Goal: Share content: Share content

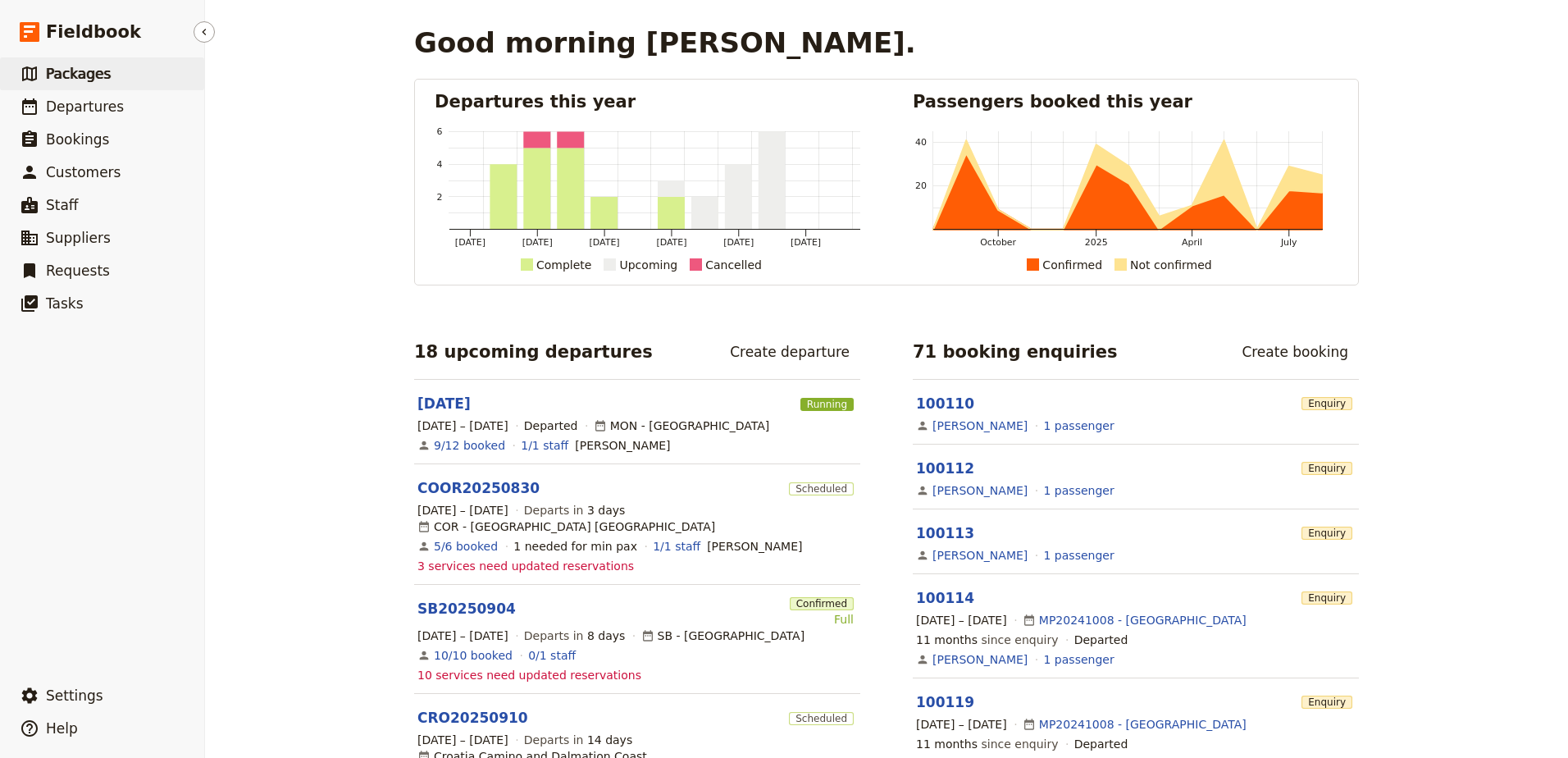
click at [77, 86] on link "​ Packages" at bounding box center [102, 74] width 204 height 33
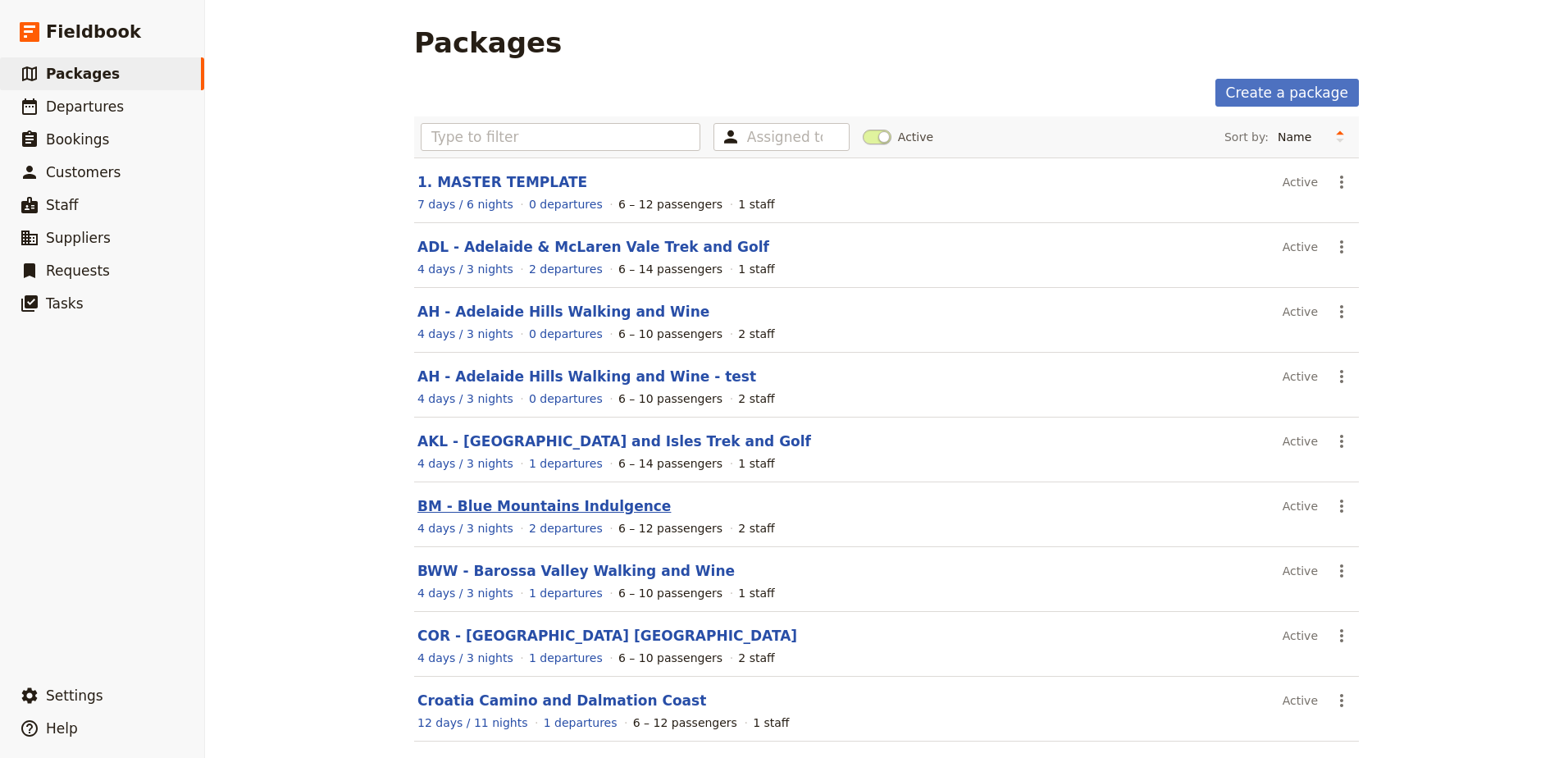
click at [570, 509] on link "BM - Blue Mountains Indulgence" at bounding box center [543, 506] width 253 height 16
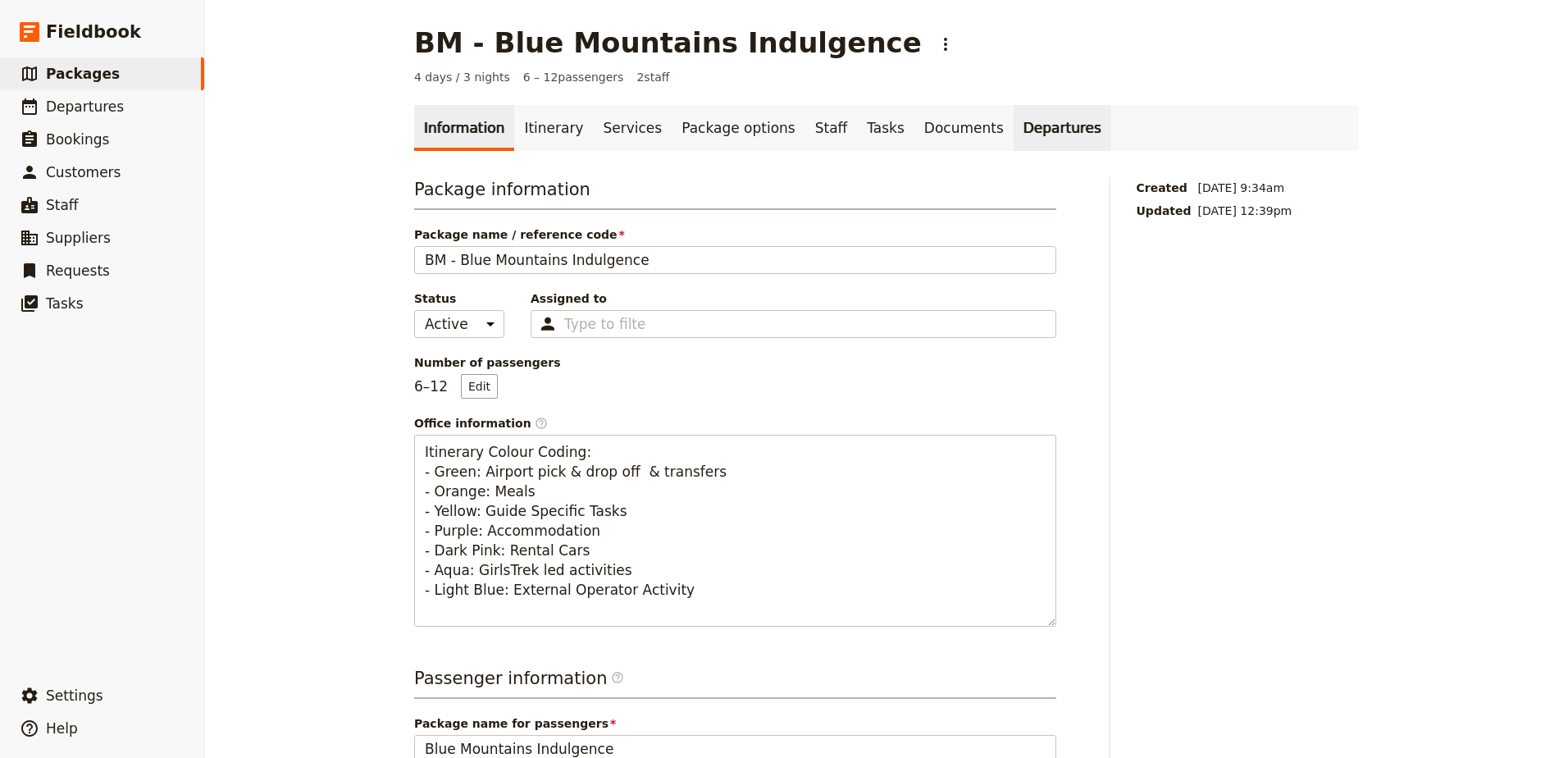
click at [1014, 126] on link "Departures" at bounding box center [1063, 128] width 97 height 46
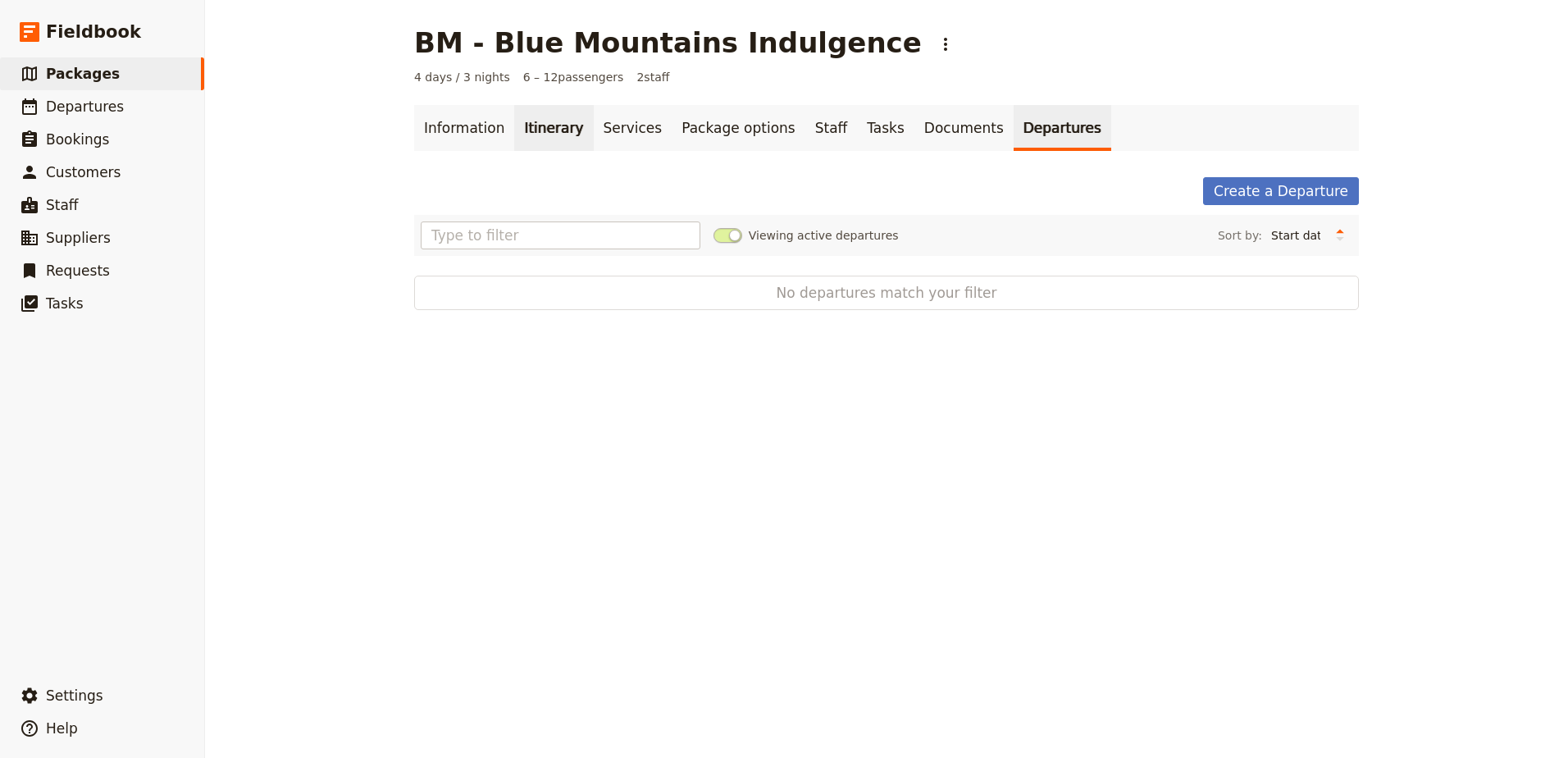
click at [541, 139] on link "Itinerary" at bounding box center [554, 128] width 79 height 46
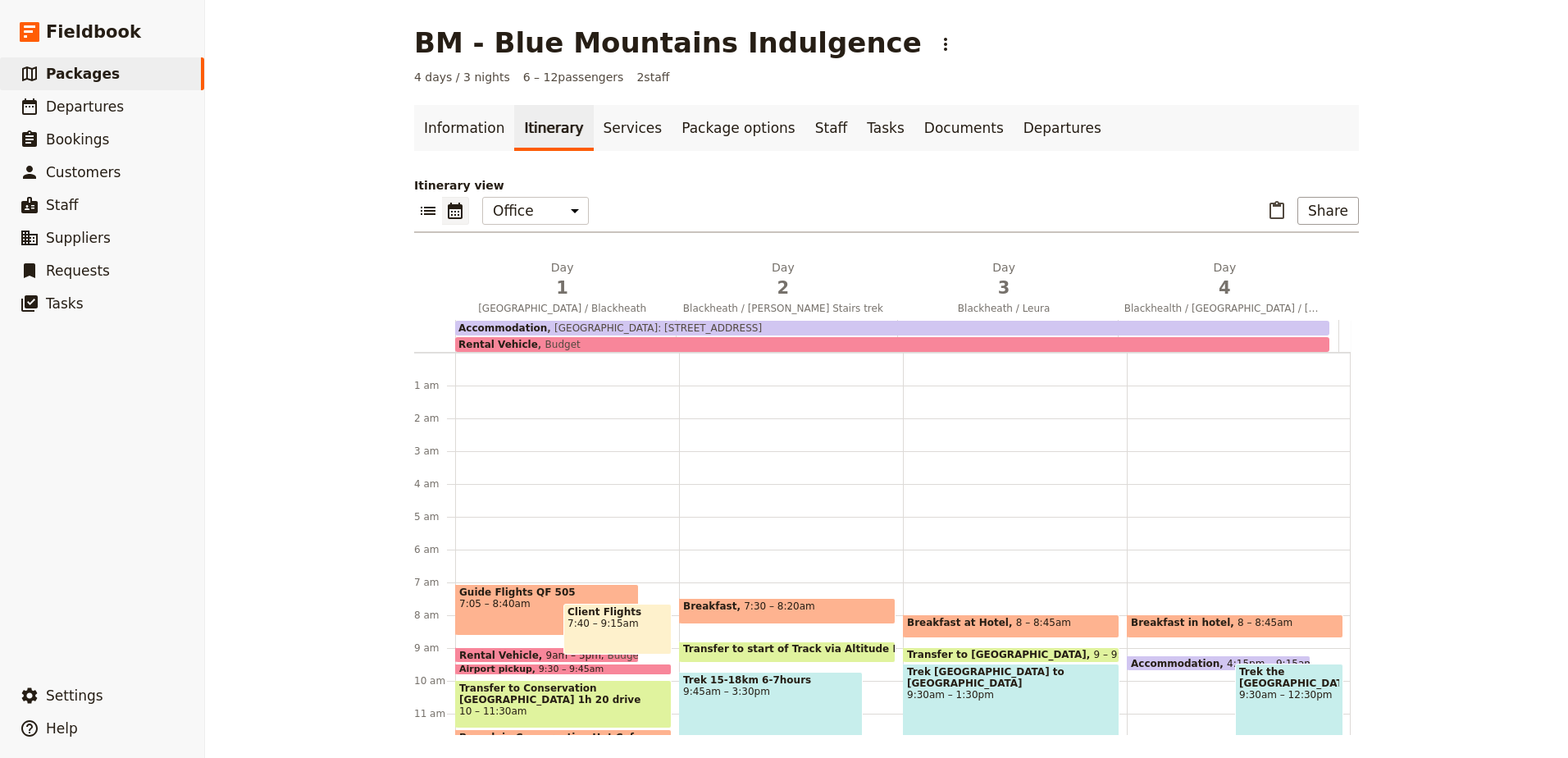
scroll to position [214, 0]
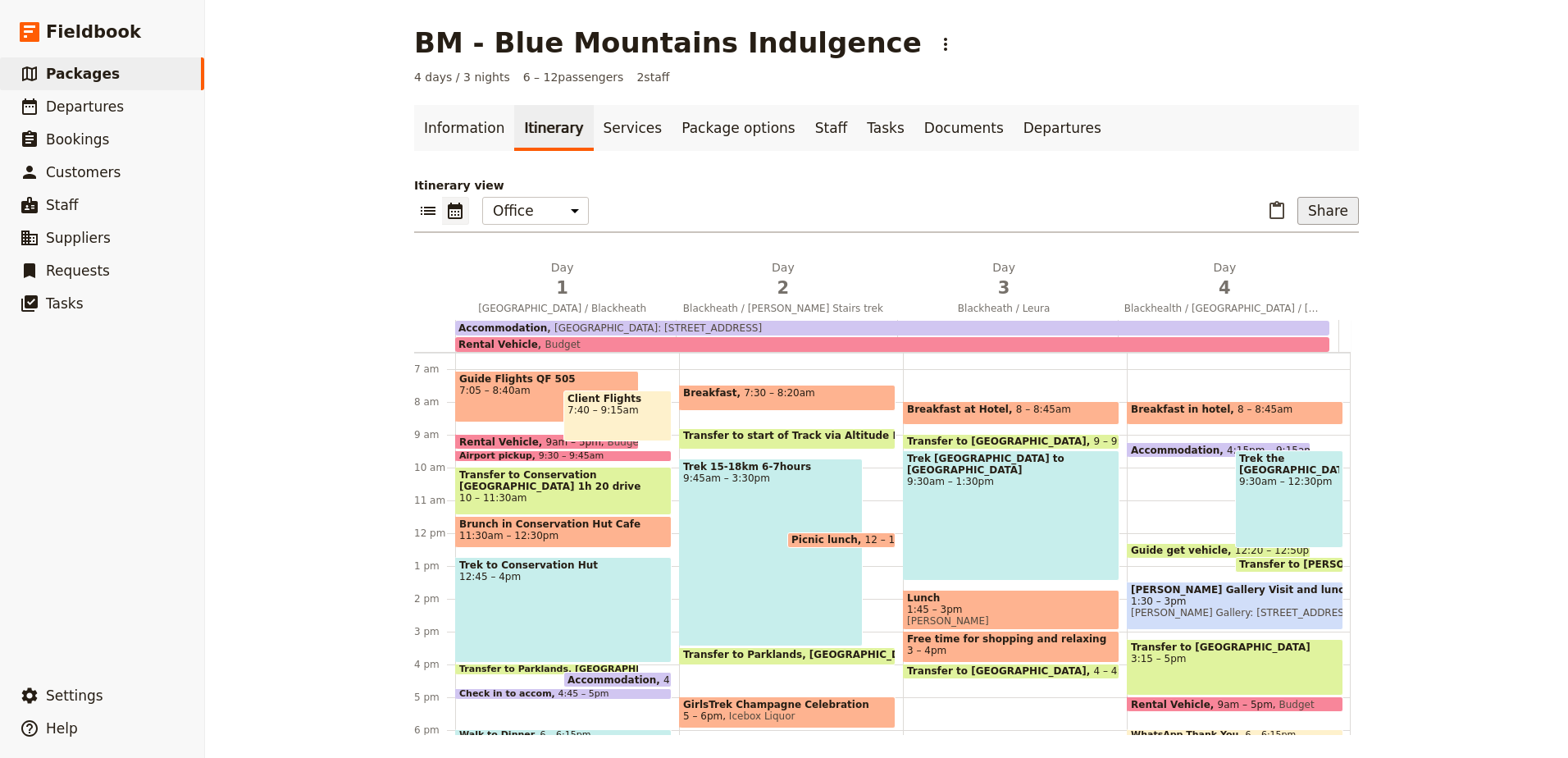
click at [1344, 213] on button "Share" at bounding box center [1328, 211] width 62 height 28
click at [1317, 293] on span "Sales Brochure" at bounding box center [1274, 293] width 86 height 16
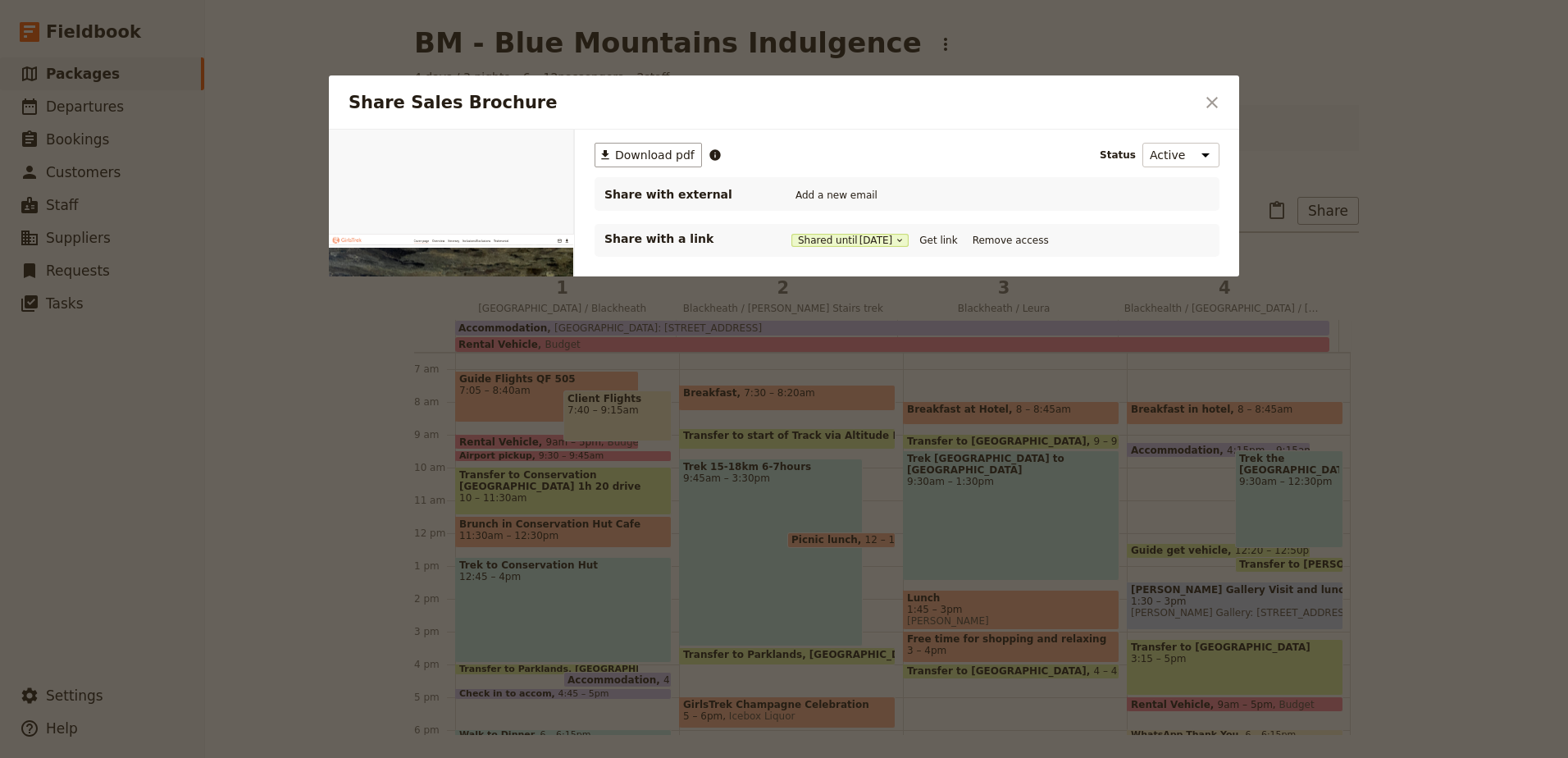
scroll to position [0, 0]
click at [942, 235] on button "Get link" at bounding box center [938, 241] width 46 height 18
click at [1207, 97] on icon "Close dialog" at bounding box center [1213, 102] width 20 height 20
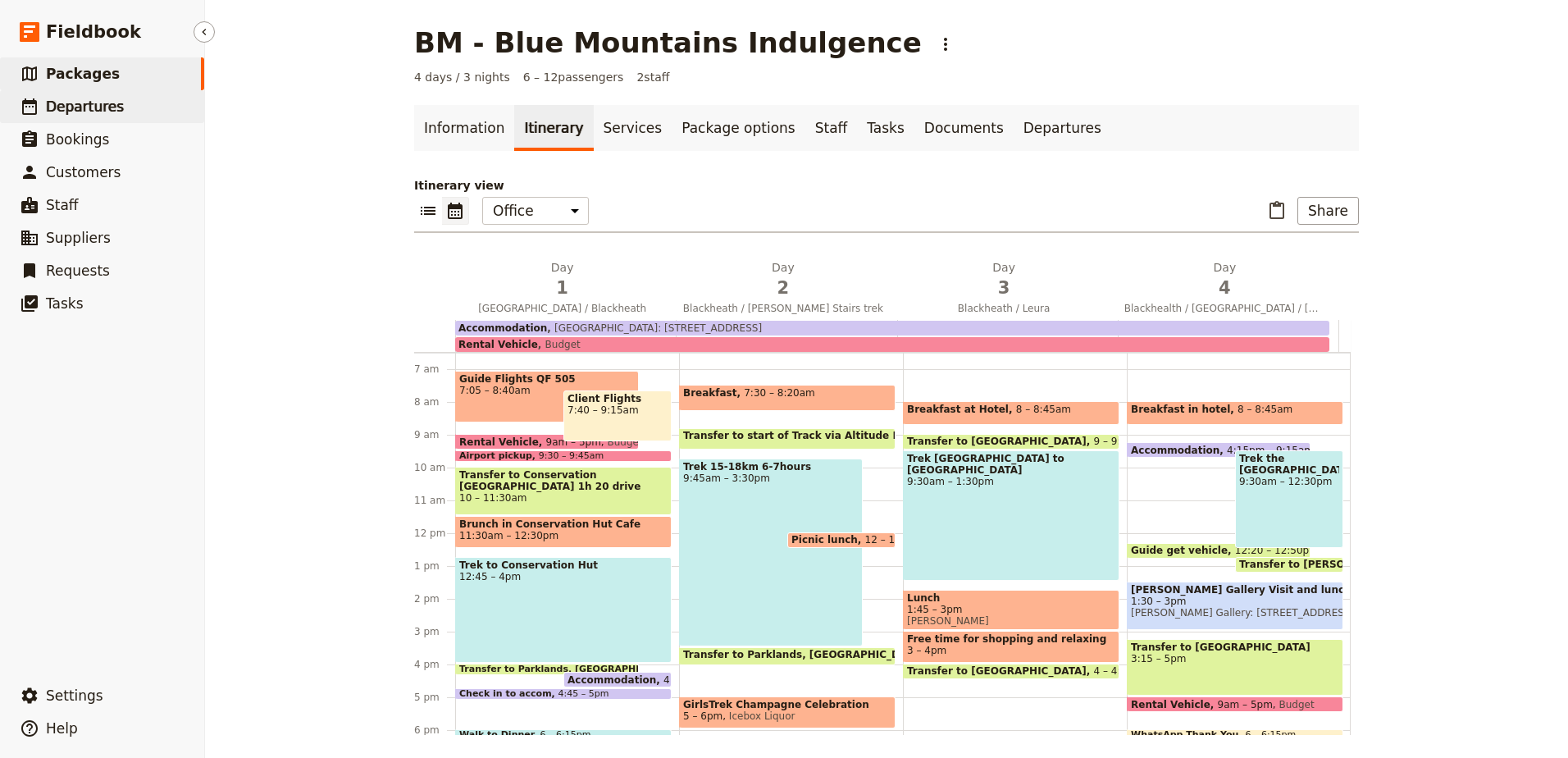
click at [68, 108] on span "Departures" at bounding box center [85, 106] width 78 height 16
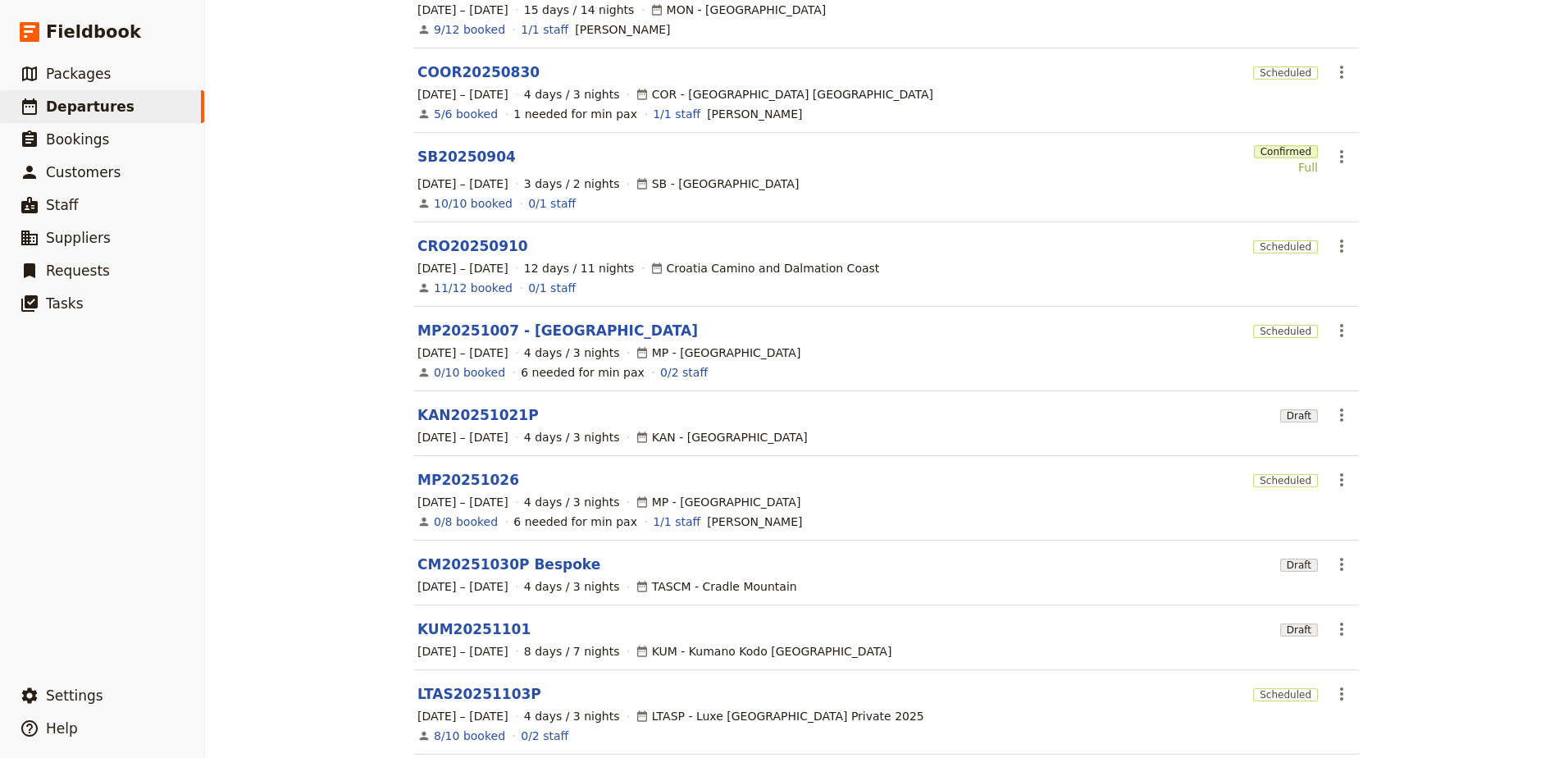
scroll to position [271, 0]
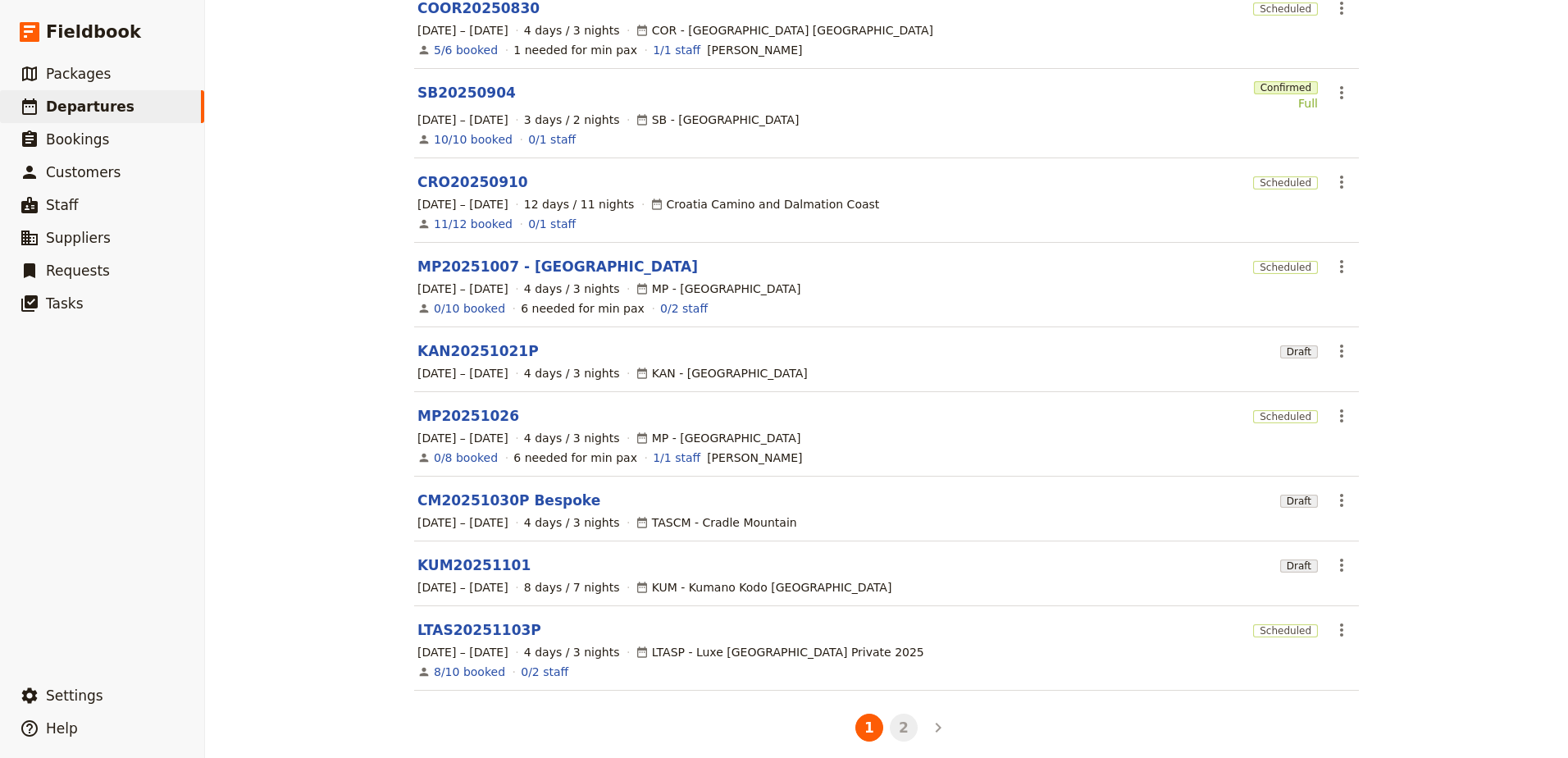
click at [899, 724] on button "2" at bounding box center [904, 728] width 28 height 28
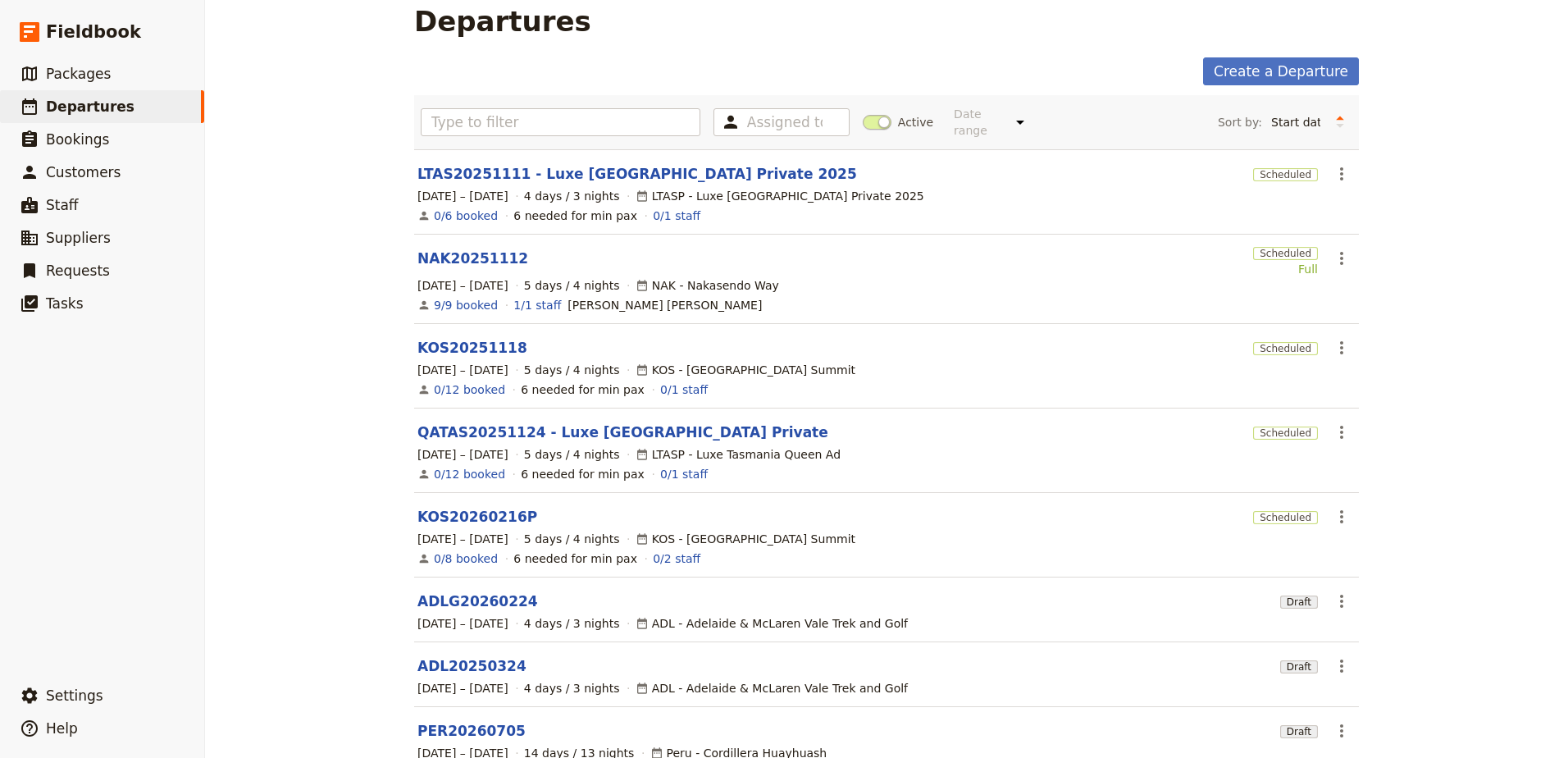
scroll to position [21, 0]
click at [128, 78] on link "​ Packages" at bounding box center [102, 74] width 204 height 33
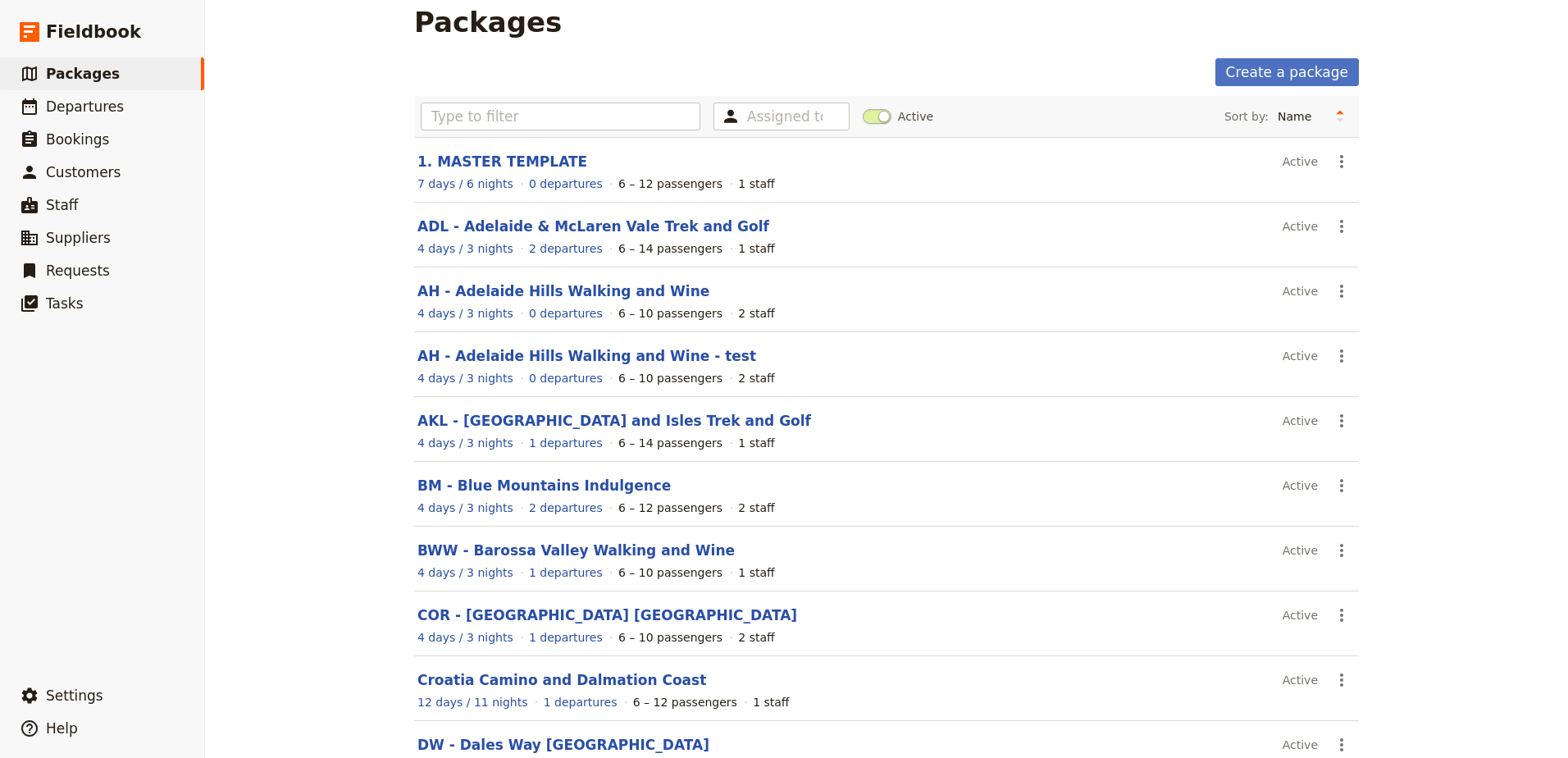
scroll to position [129, 0]
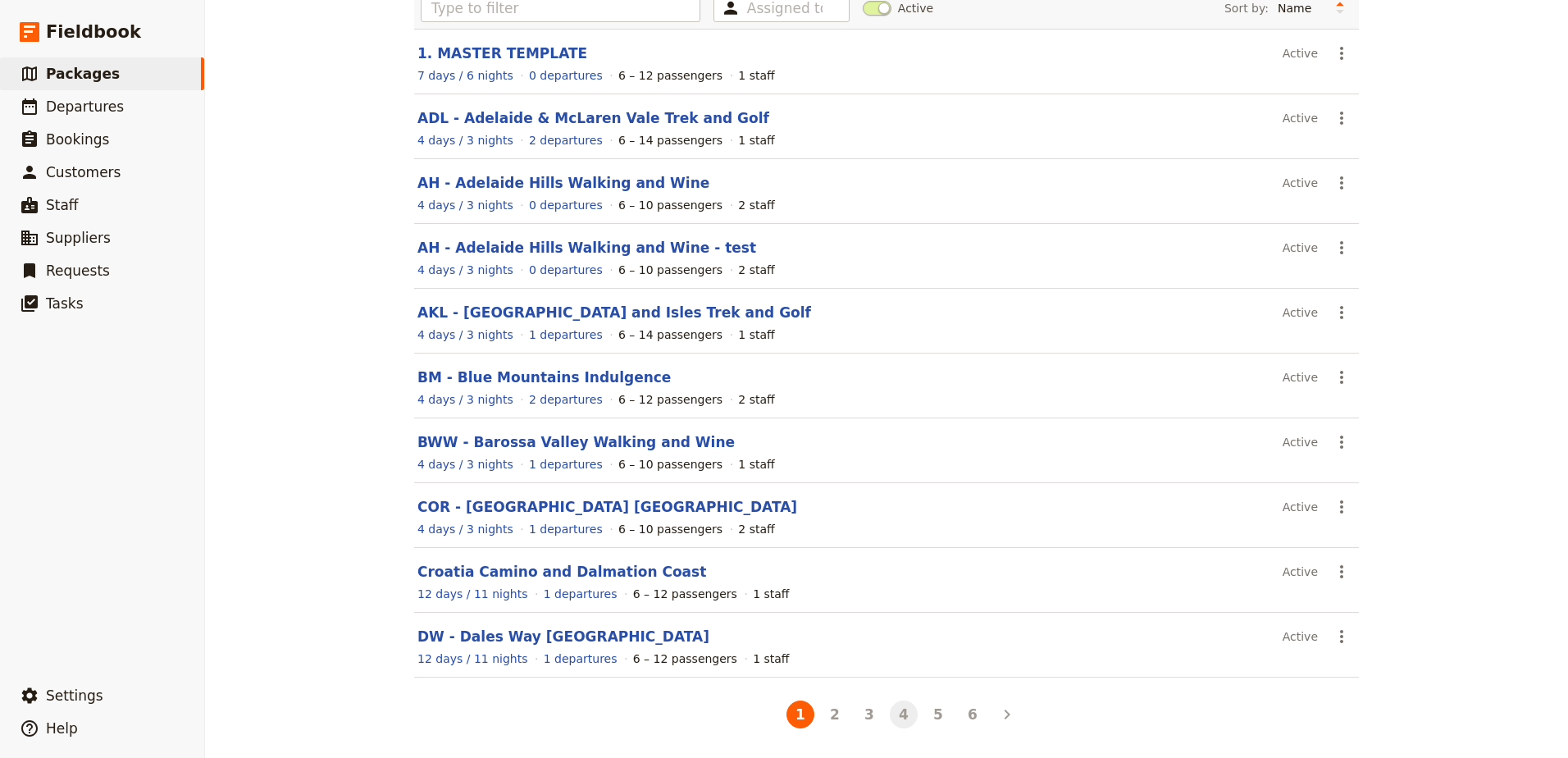
click at [910, 717] on button "4" at bounding box center [904, 715] width 28 height 28
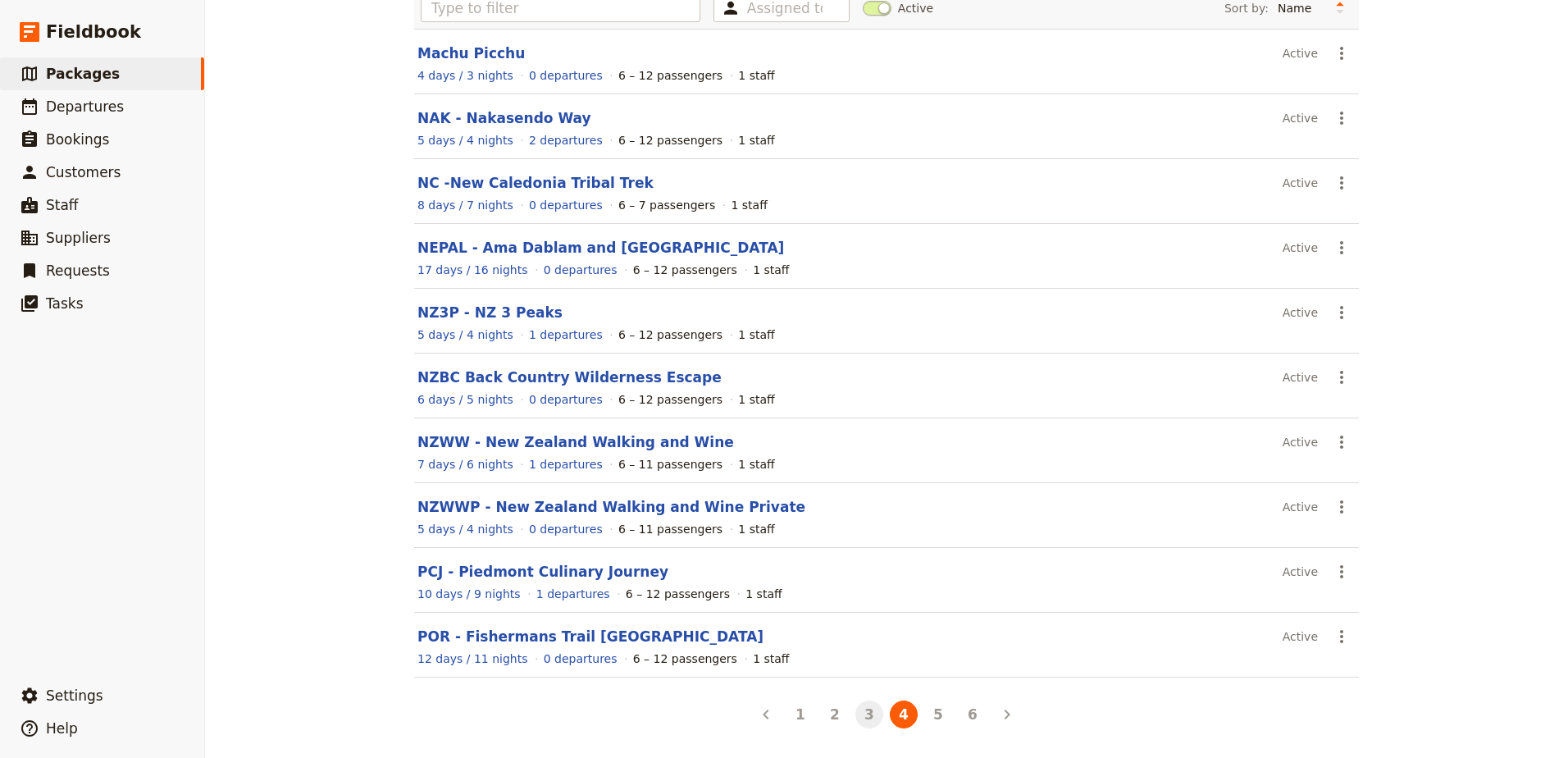
click at [863, 714] on button "3" at bounding box center [870, 715] width 28 height 28
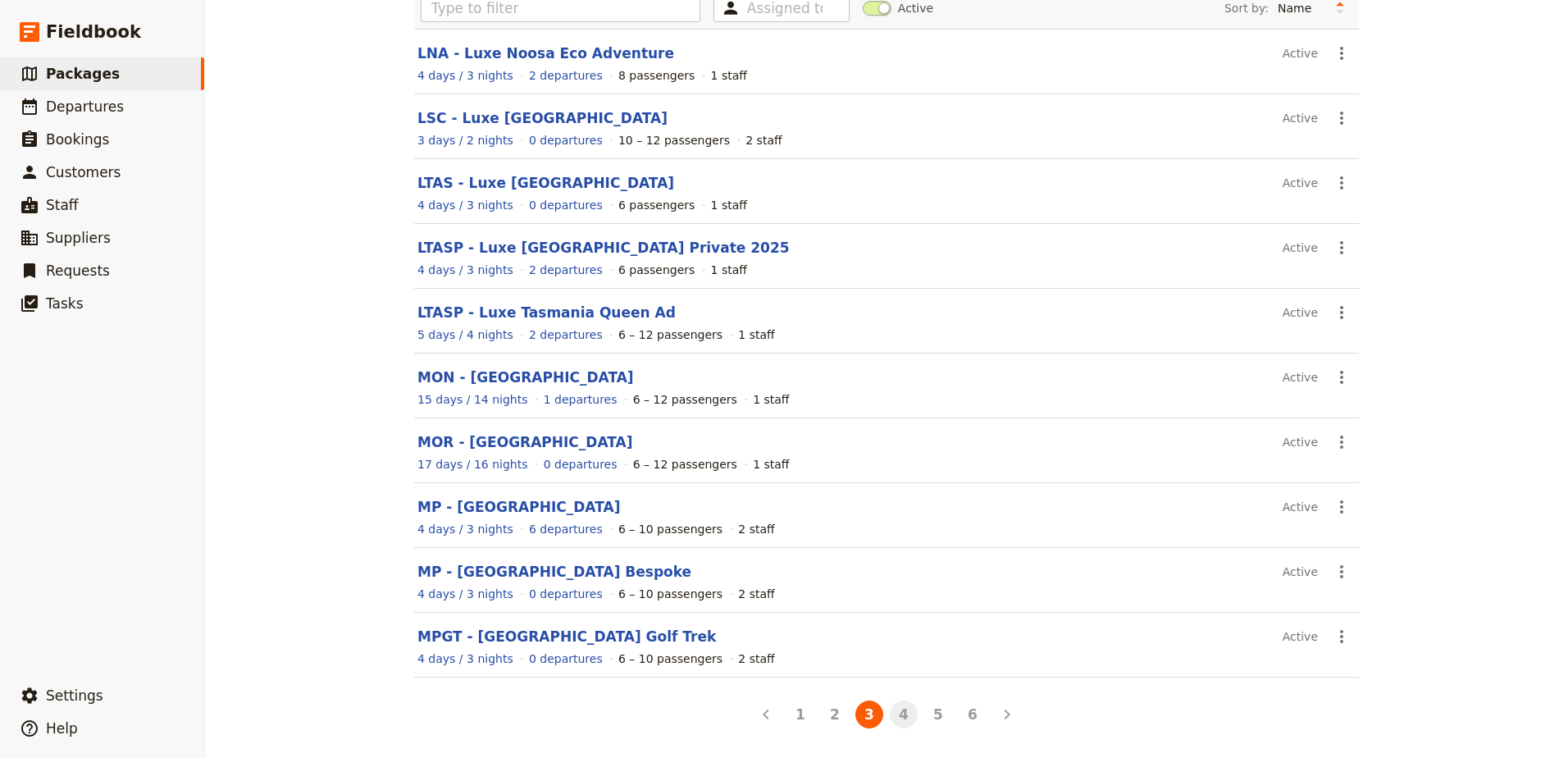
click at [891, 718] on button "4" at bounding box center [904, 715] width 28 height 28
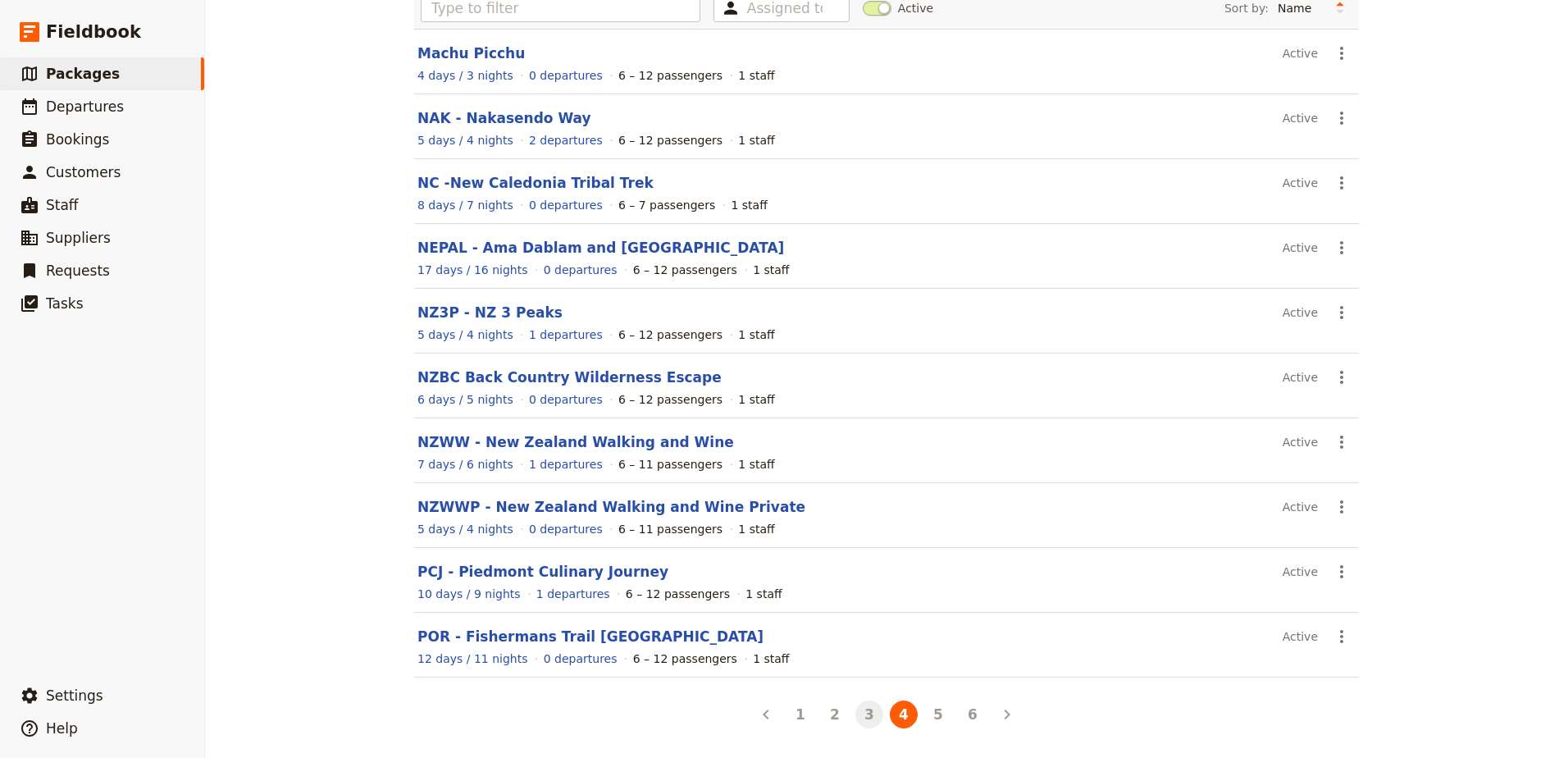
click at [870, 716] on button "3" at bounding box center [870, 715] width 28 height 28
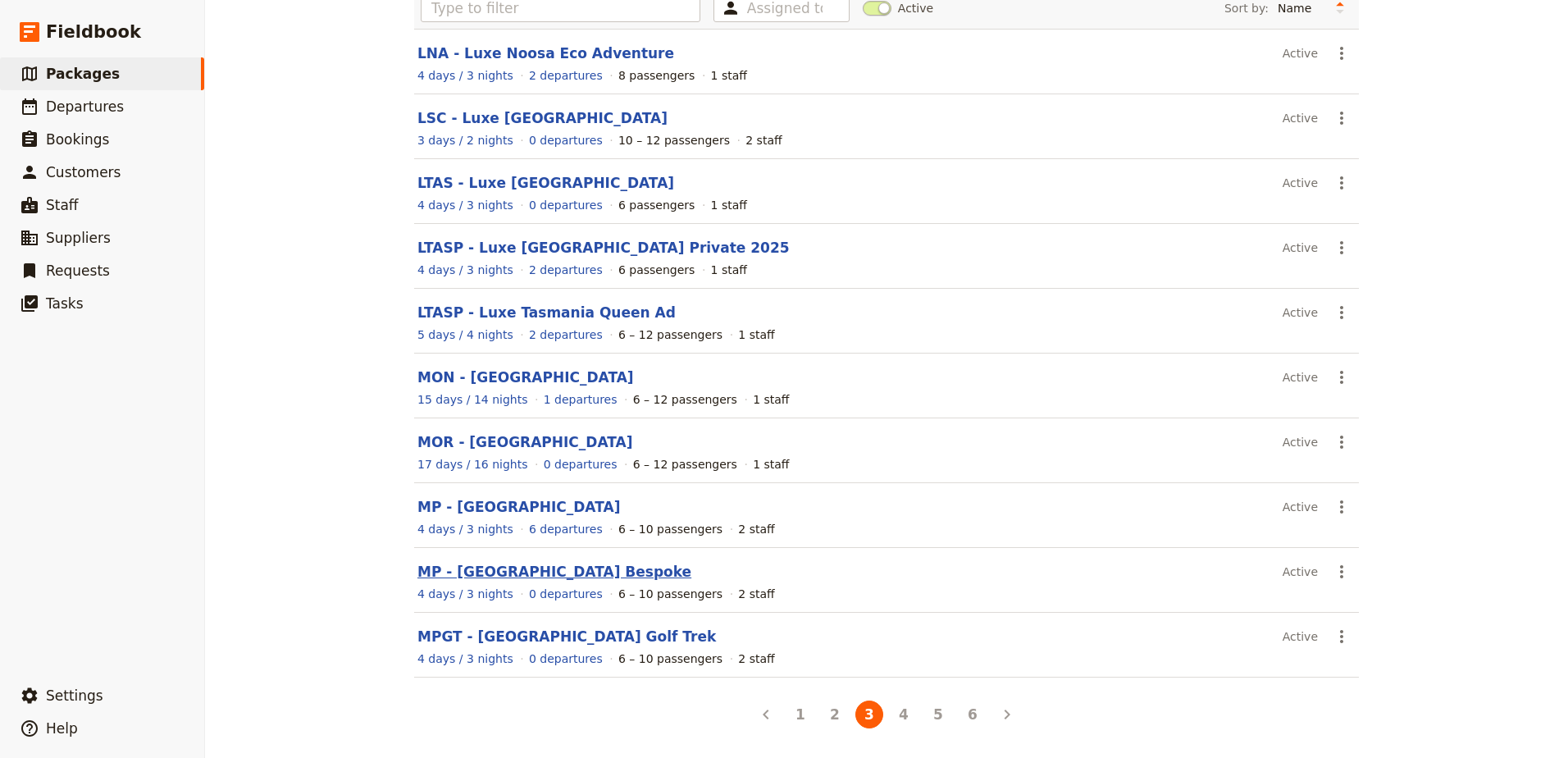
click at [620, 574] on link "MP - [GEOGRAPHIC_DATA] Bespoke" at bounding box center [554, 572] width 274 height 16
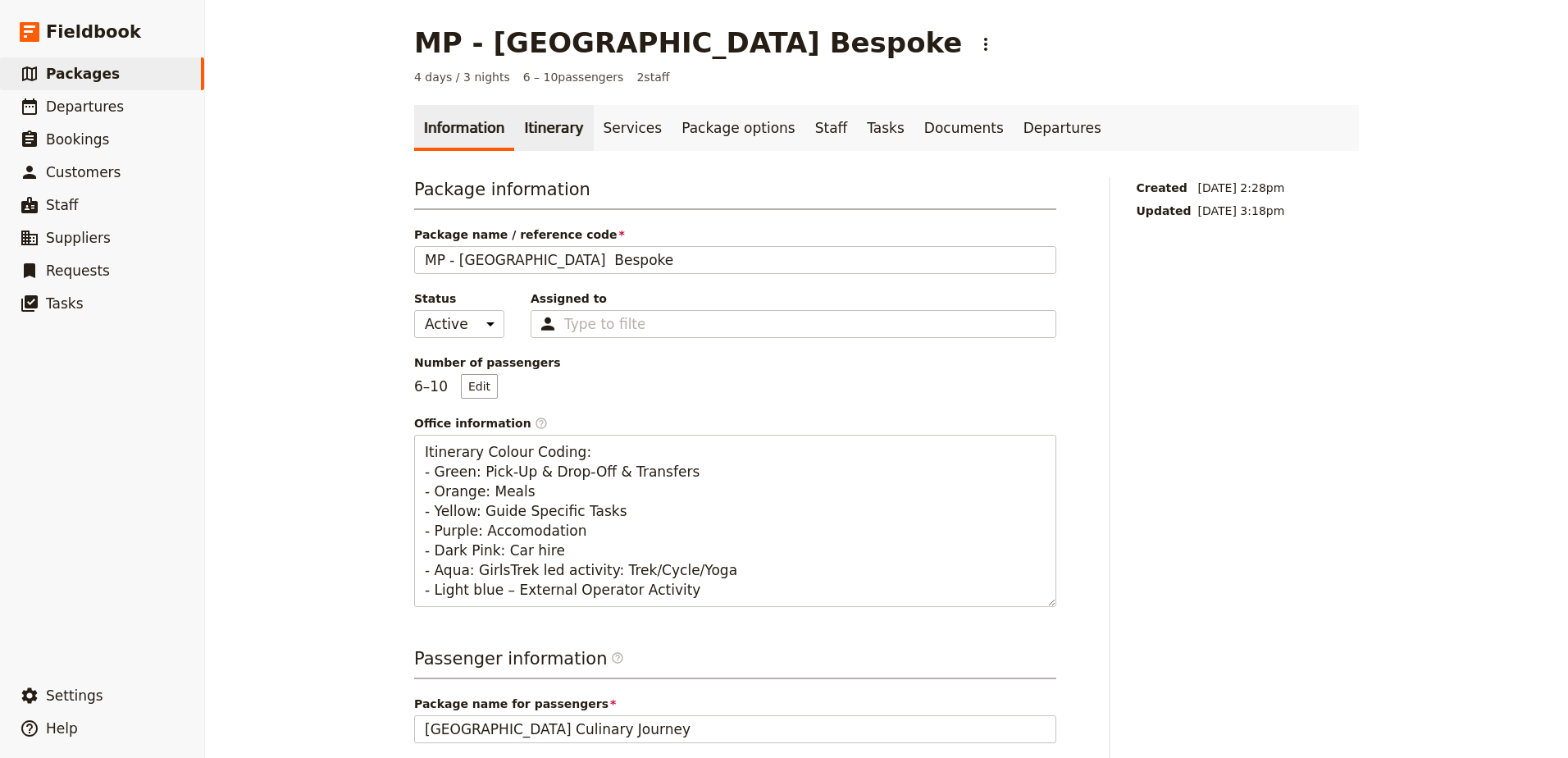
click at [549, 147] on link "Itinerary" at bounding box center [554, 128] width 79 height 46
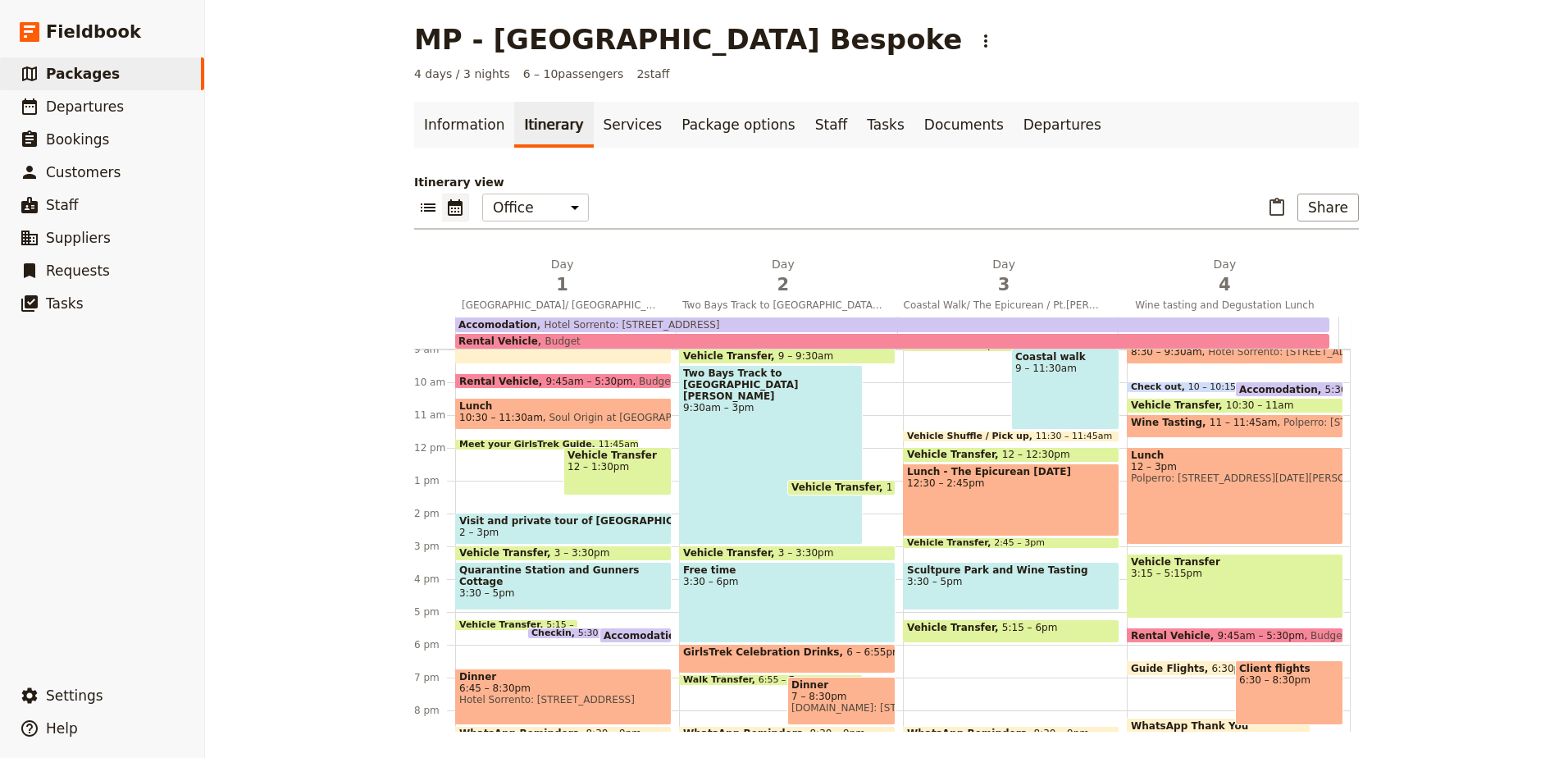
scroll to position [214, 0]
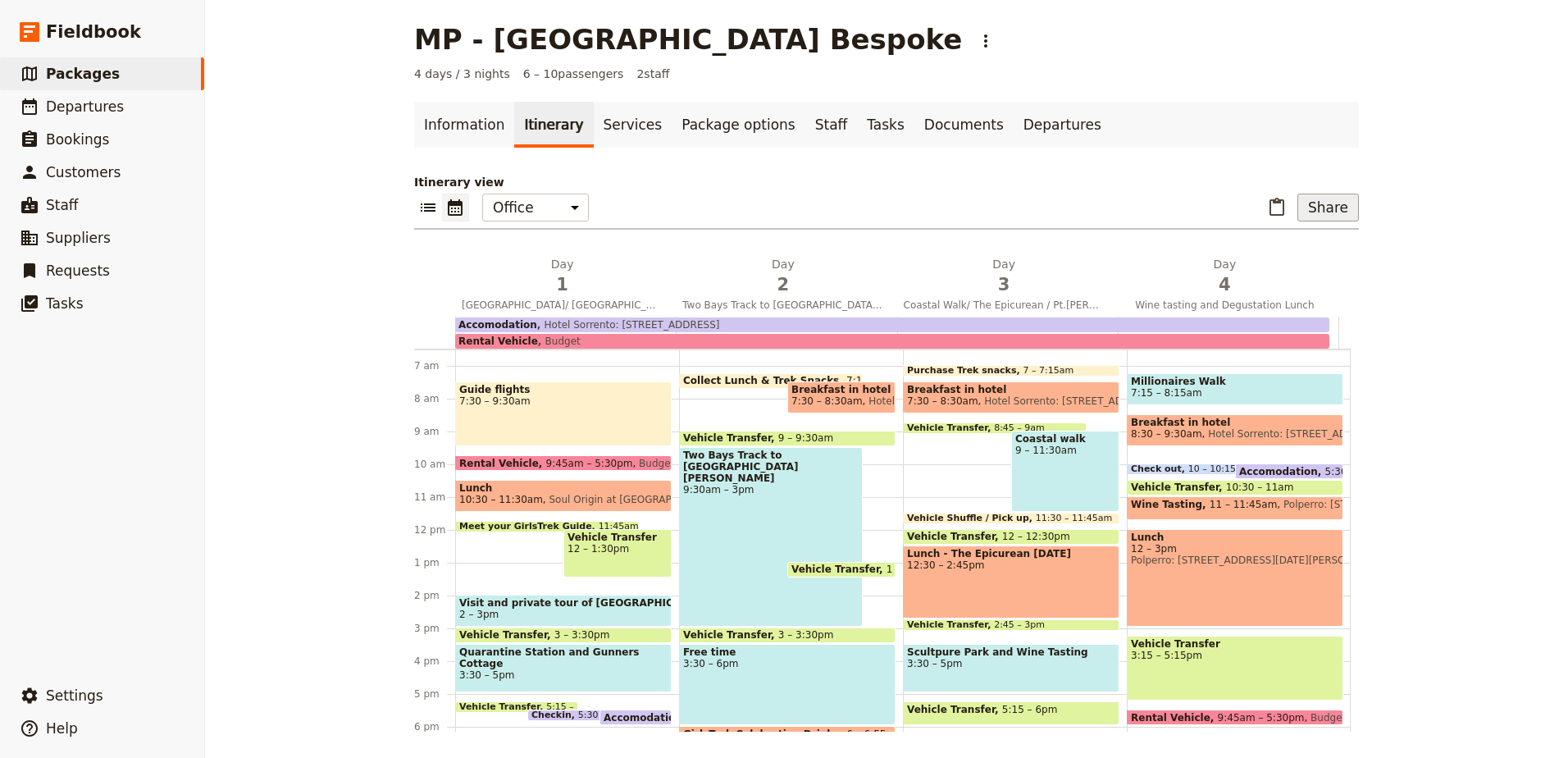
click at [1335, 199] on button "Share" at bounding box center [1328, 208] width 62 height 28
click at [742, 379] on span "Collect Lunch & Trek Snacks" at bounding box center [765, 381] width 163 height 12
select select "2"
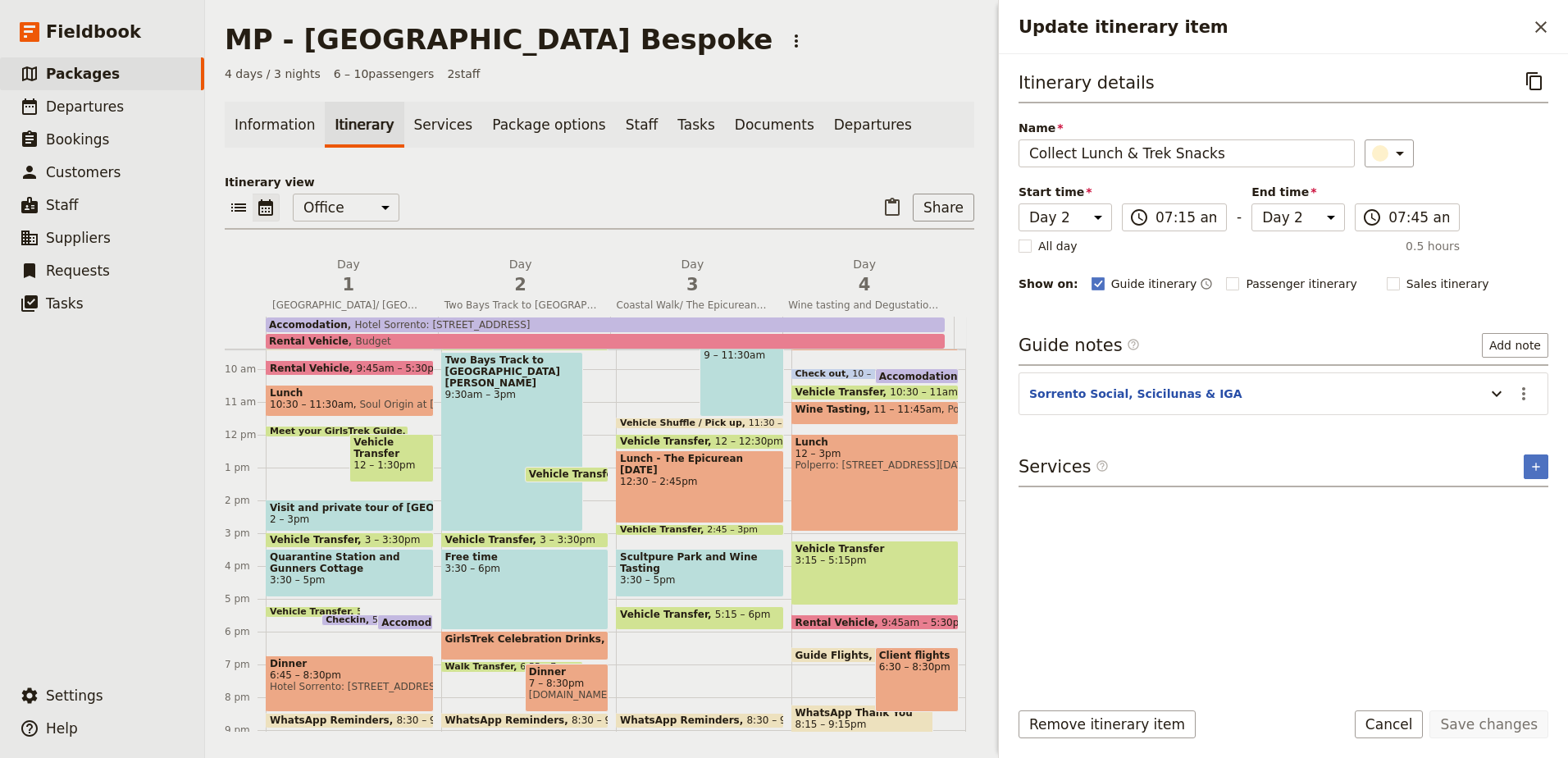
scroll to position [378, 0]
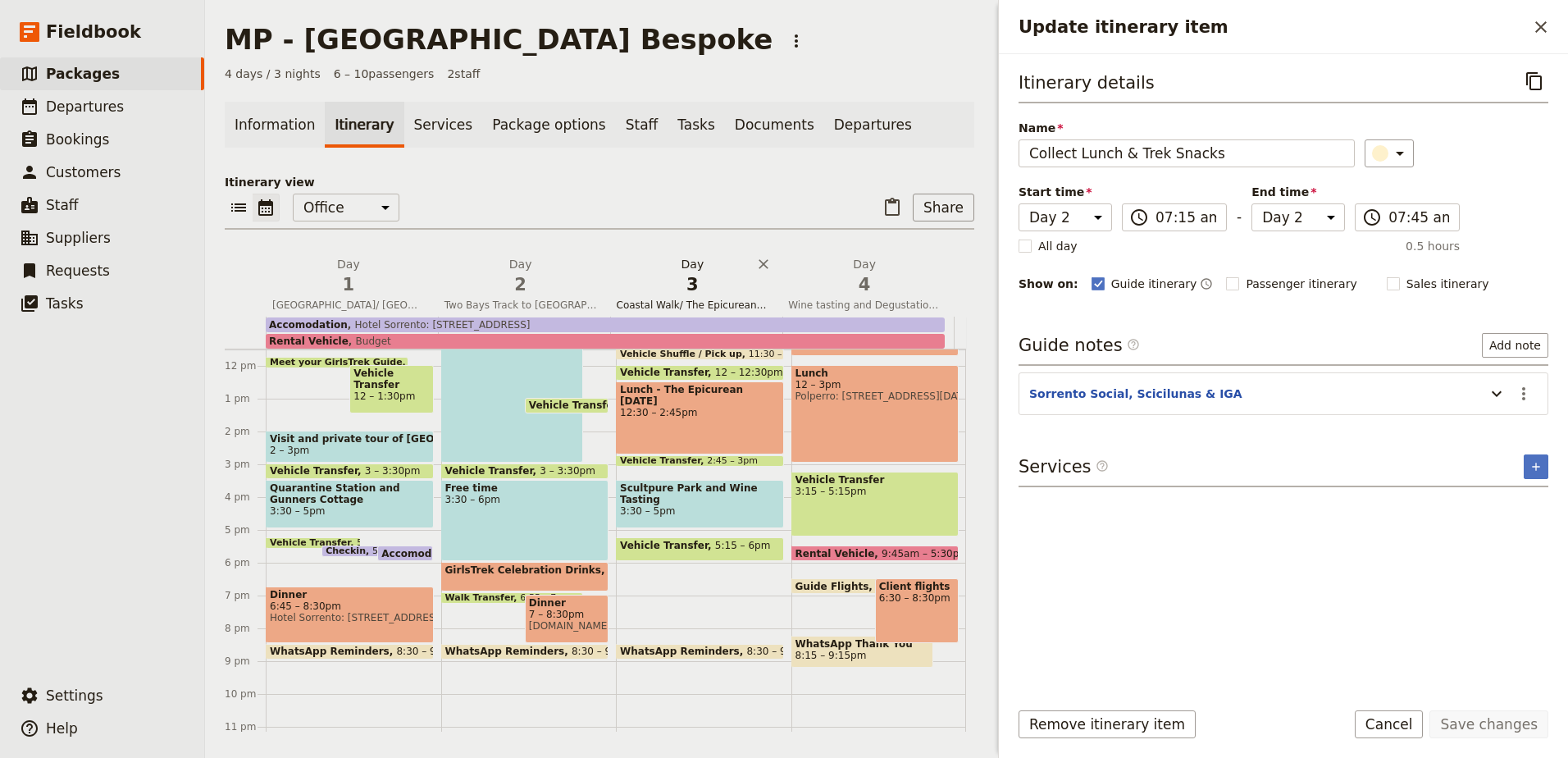
click at [668, 261] on h2 "Day 3 Coastal Walk/ The Epicurean / Pt.[PERSON_NAME] Estate" at bounding box center [692, 276] width 153 height 41
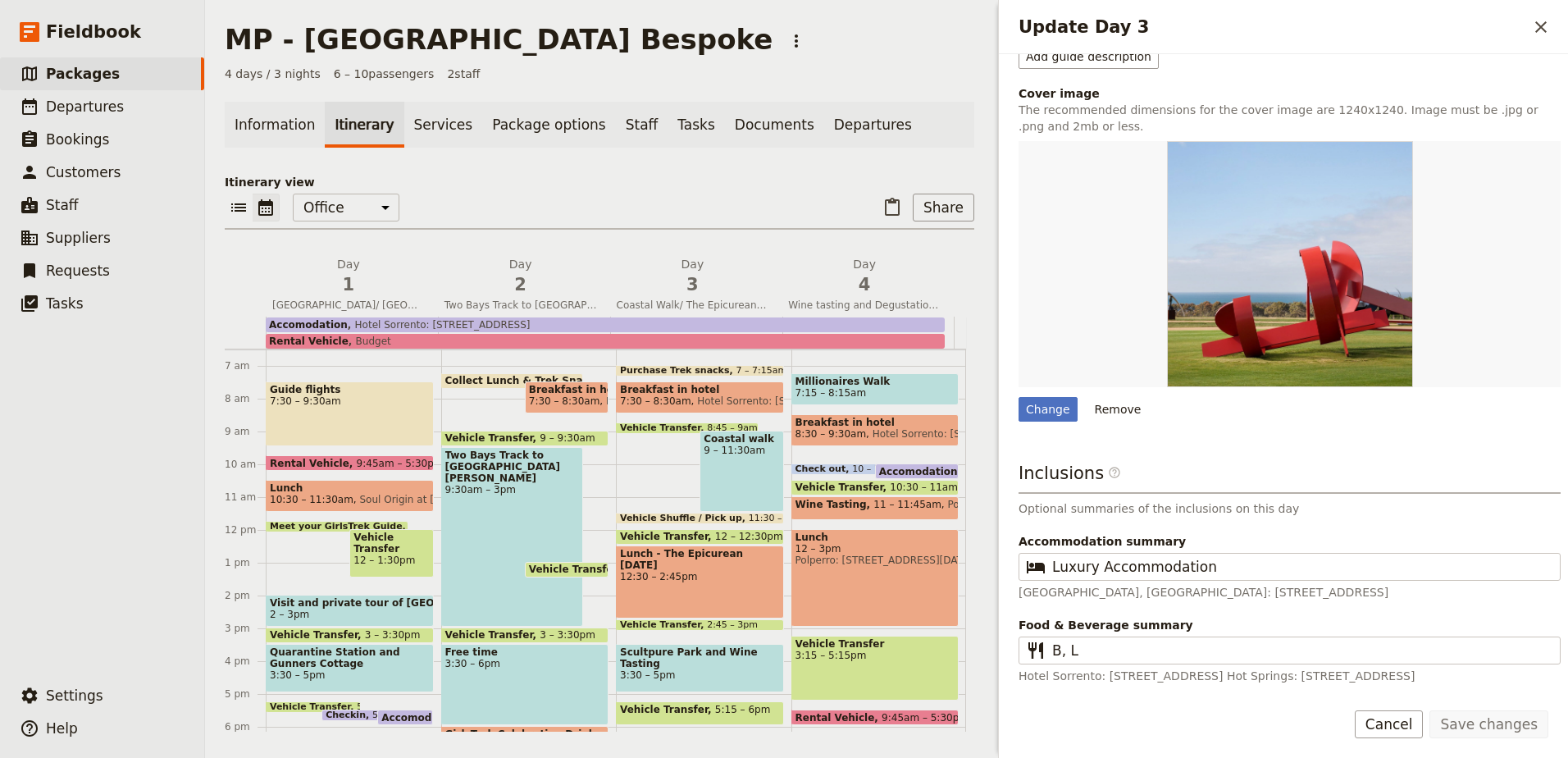
scroll to position [295, 0]
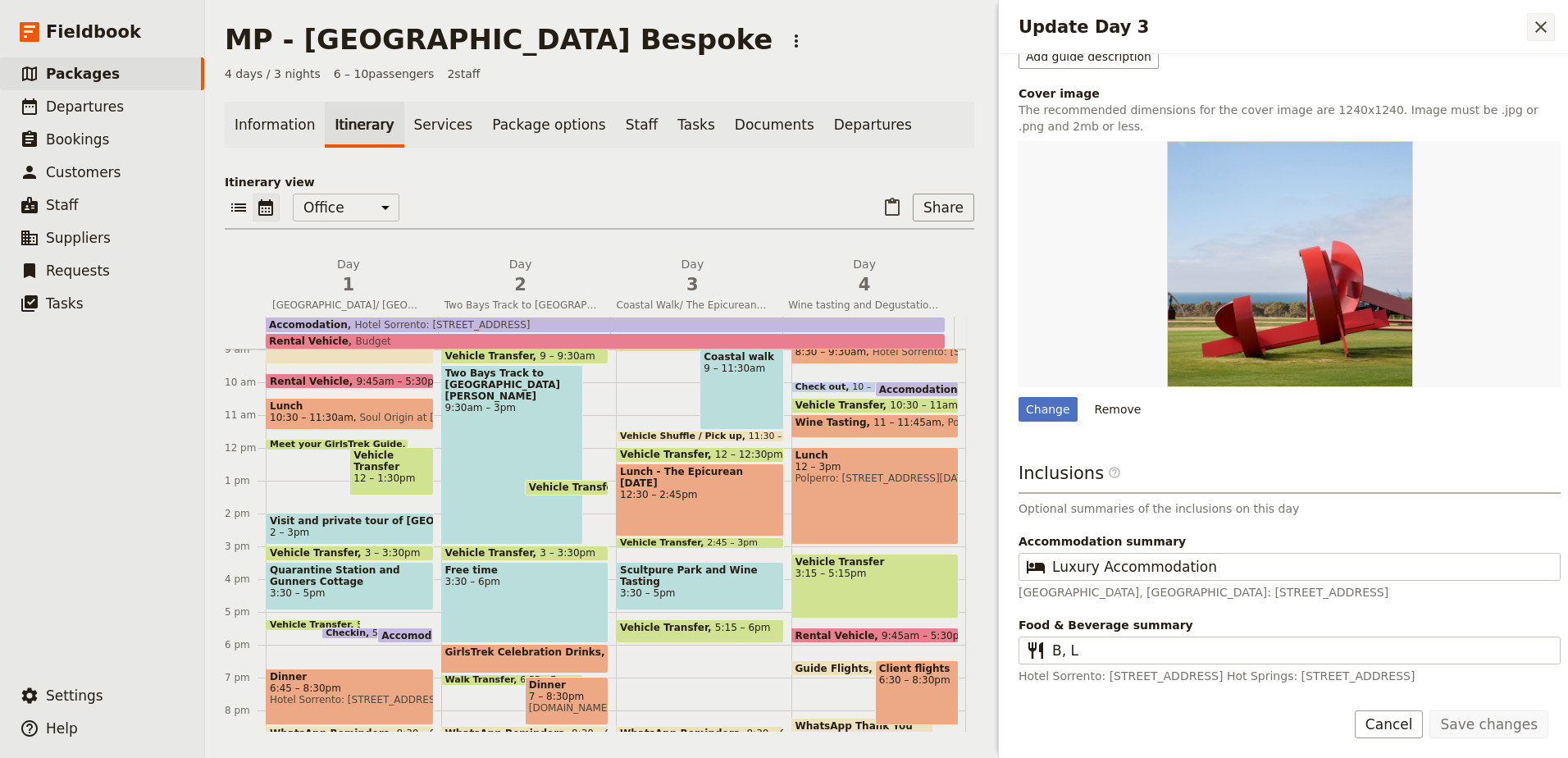
click at [1544, 22] on icon "Close drawer" at bounding box center [1542, 27] width 20 height 20
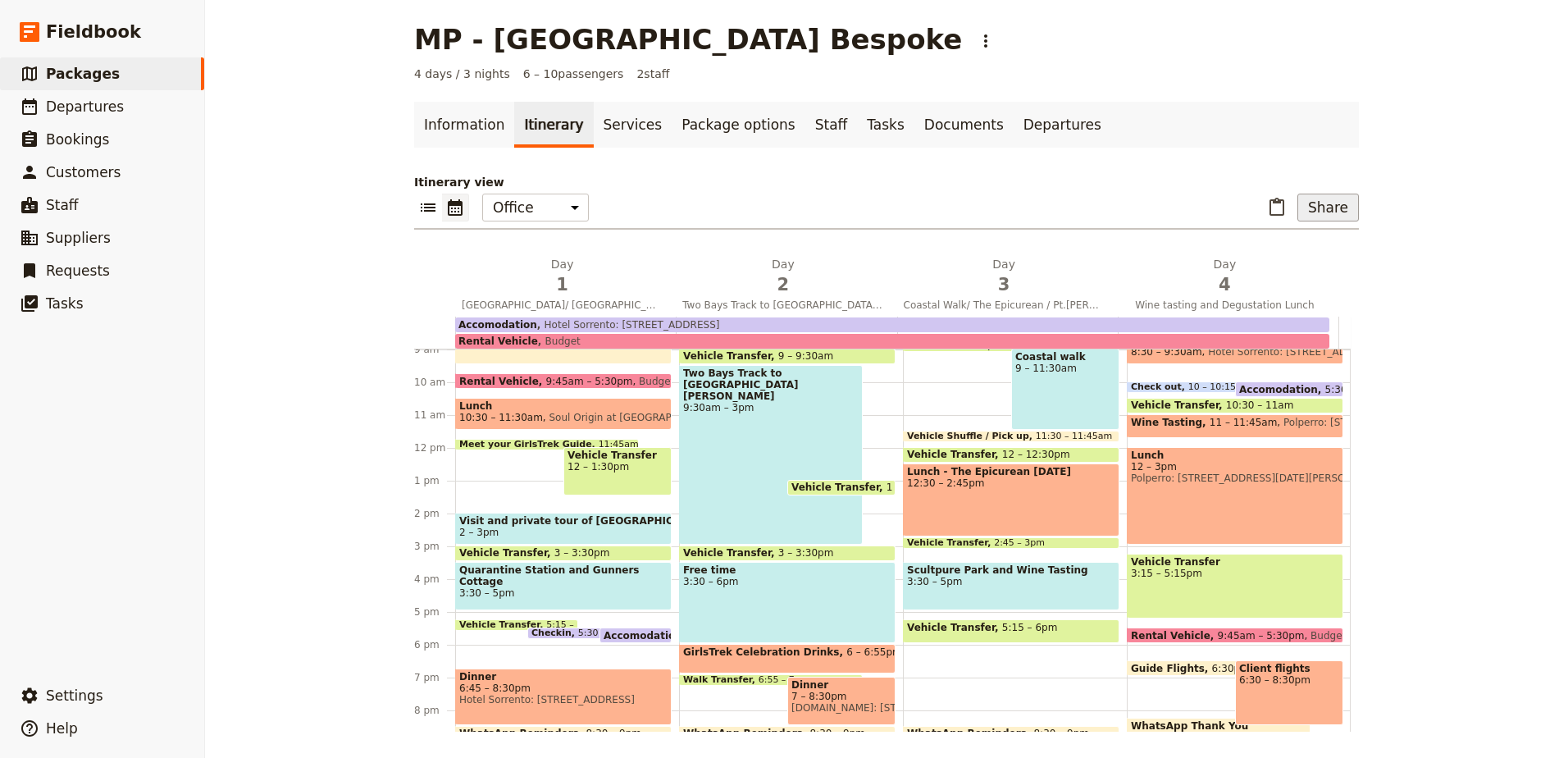
click at [1335, 203] on button "Share" at bounding box center [1328, 208] width 62 height 28
click at [1329, 236] on span "Guide itinerary" at bounding box center [1286, 244] width 110 height 16
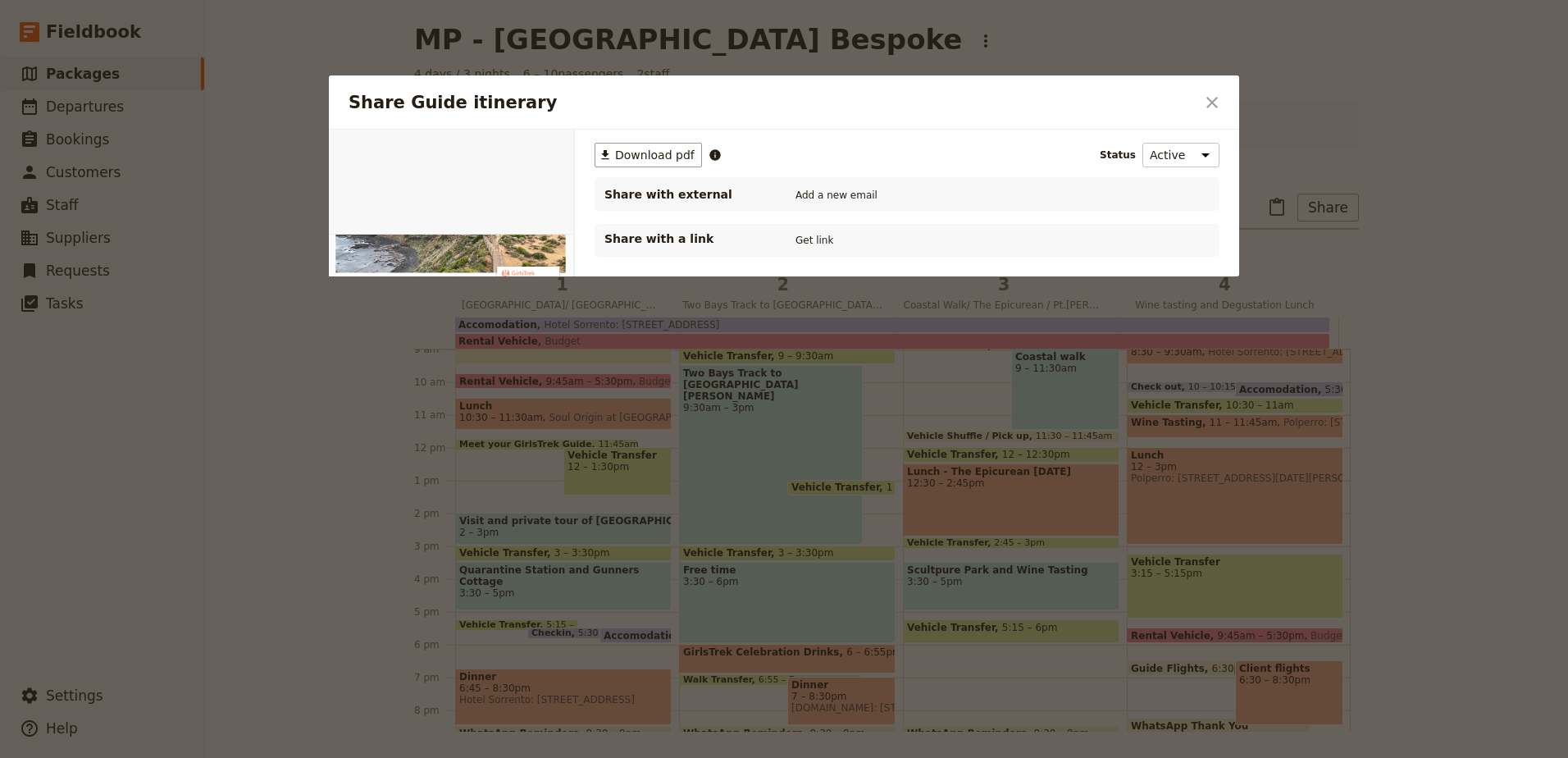
scroll to position [0, 0]
click at [810, 241] on button "Get link" at bounding box center [815, 241] width 46 height 18
click at [1214, 104] on icon "Close dialog" at bounding box center [1213, 102] width 12 height 12
